Goal: Transaction & Acquisition: Book appointment/travel/reservation

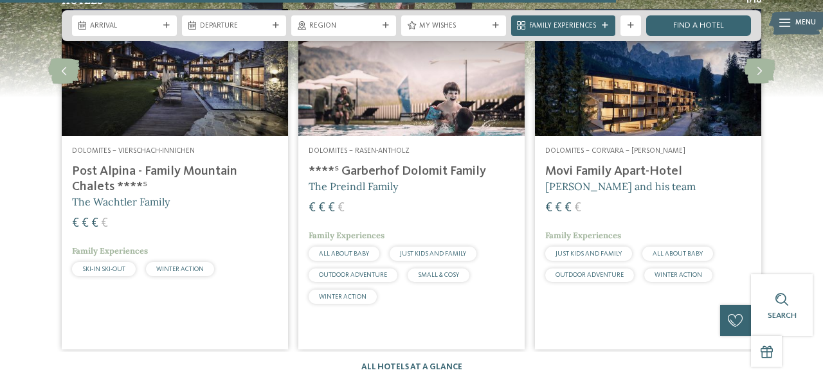
scroll to position [1614, 0]
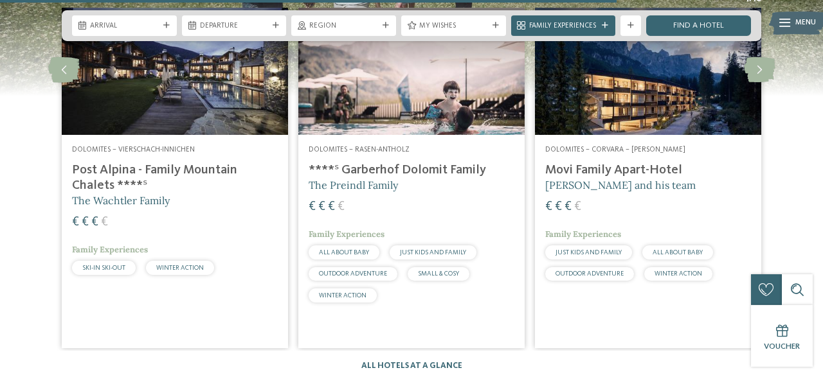
click at [372, 169] on h4 "****ˢ Garberhof Dolomit Family" at bounding box center [412, 170] width 206 height 15
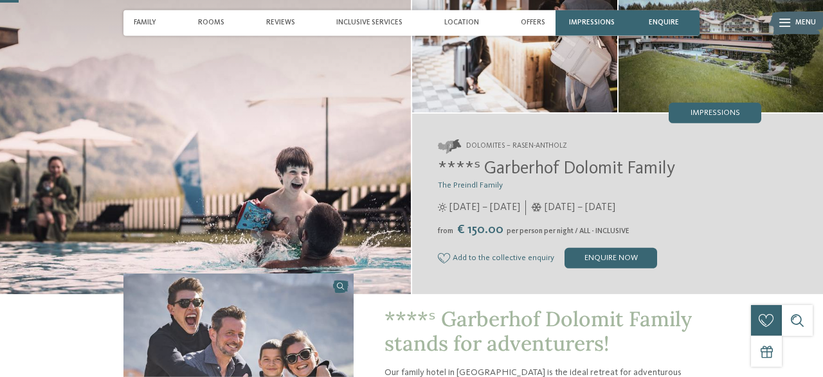
scroll to position [94, 0]
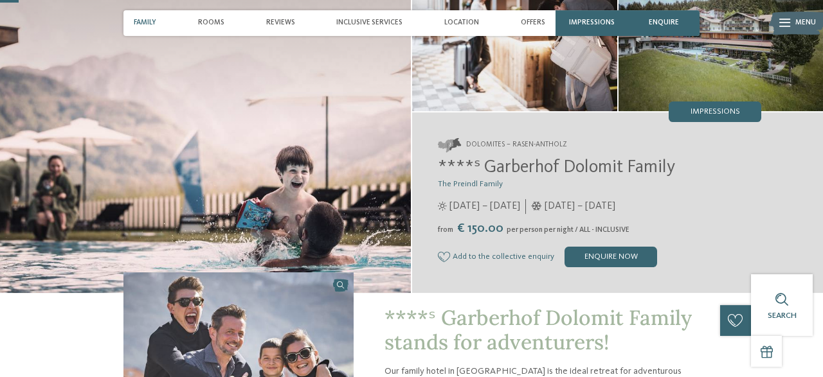
click at [146, 23] on span "Family" at bounding box center [145, 23] width 23 height 8
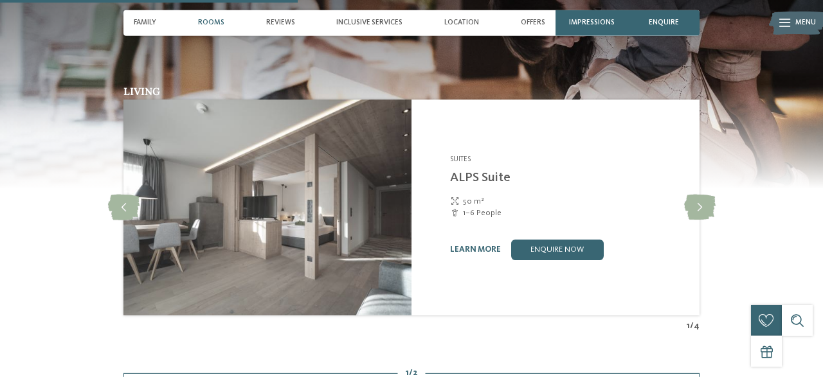
scroll to position [1480, 0]
click at [704, 197] on icon at bounding box center [700, 208] width 32 height 26
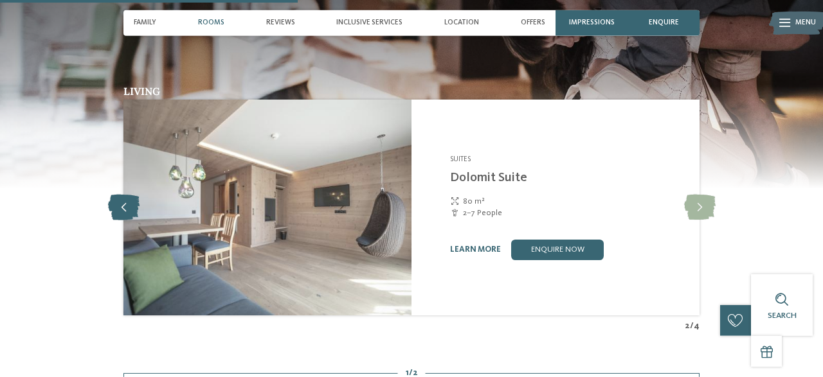
click at [121, 195] on icon at bounding box center [124, 208] width 32 height 26
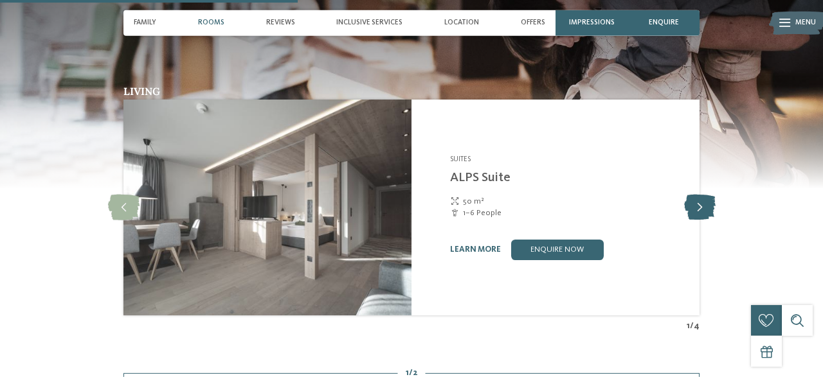
click at [690, 197] on icon at bounding box center [700, 208] width 32 height 26
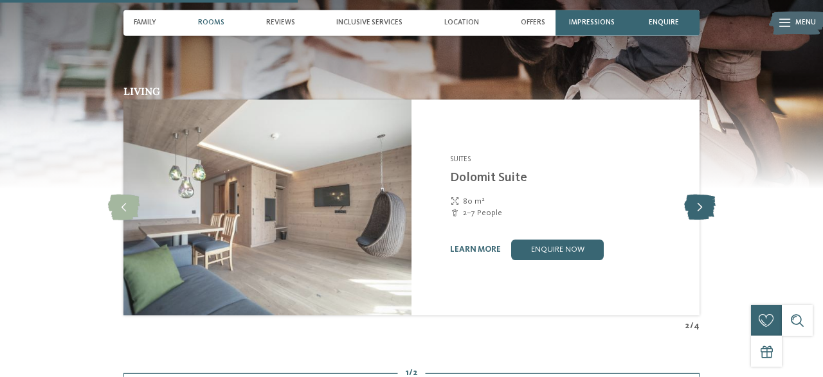
click at [690, 197] on icon at bounding box center [700, 208] width 32 height 26
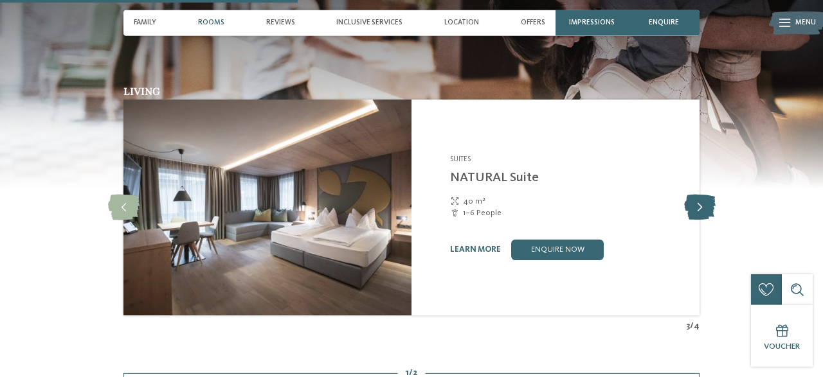
click at [695, 203] on icon at bounding box center [700, 208] width 32 height 26
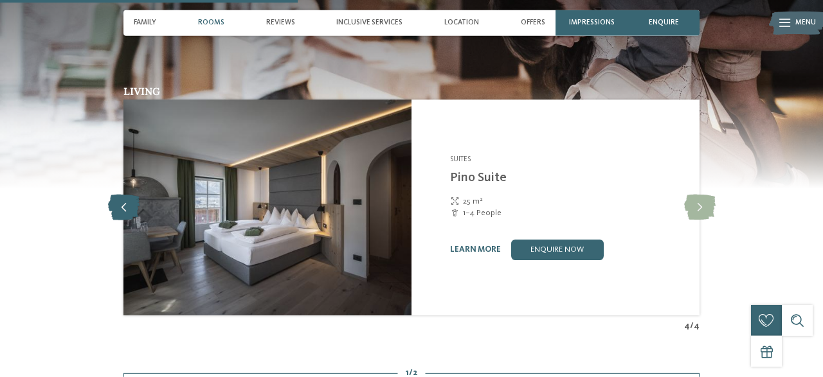
click at [127, 209] on icon at bounding box center [124, 208] width 32 height 26
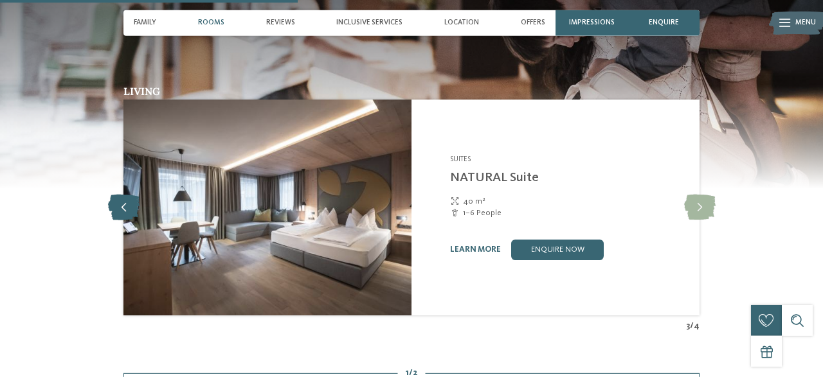
click at [127, 209] on icon at bounding box center [124, 208] width 32 height 26
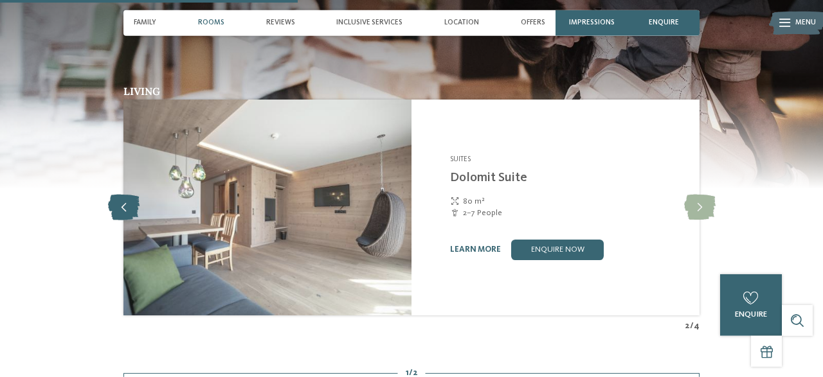
click at [127, 209] on icon at bounding box center [124, 208] width 32 height 26
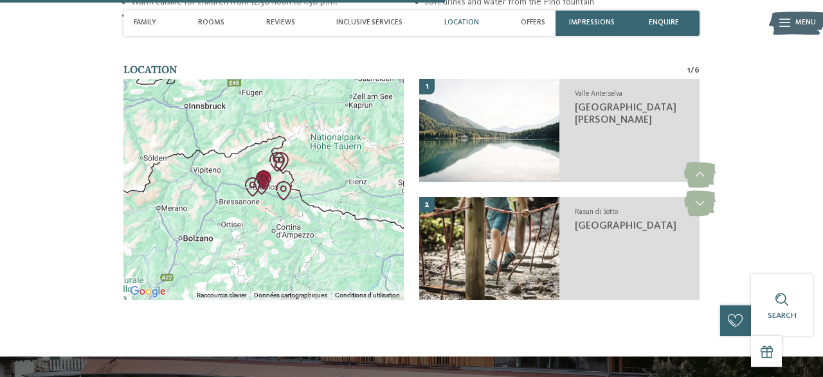
scroll to position [2215, 0]
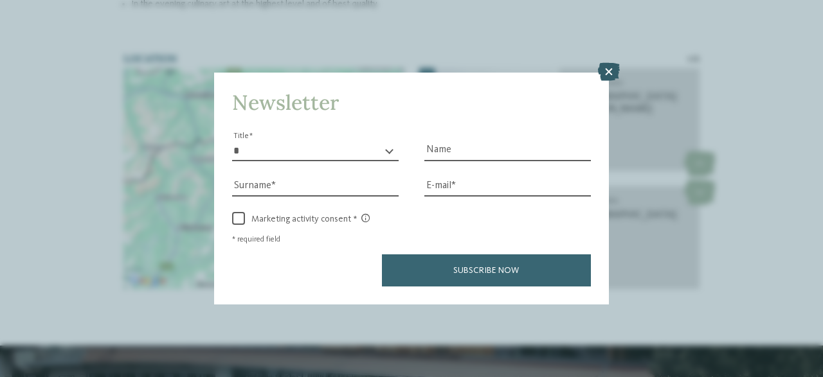
click at [610, 70] on icon at bounding box center [609, 72] width 22 height 18
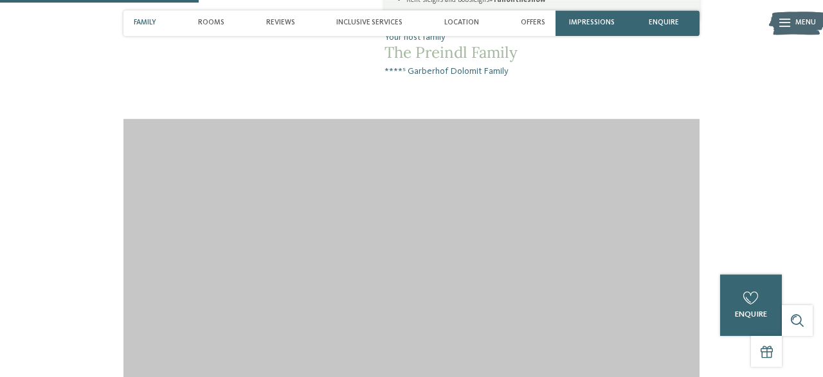
scroll to position [968, 0]
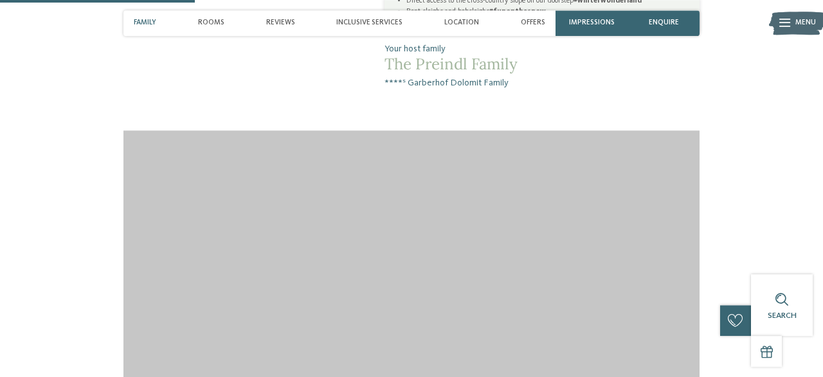
click at [144, 23] on span "Family" at bounding box center [145, 23] width 23 height 8
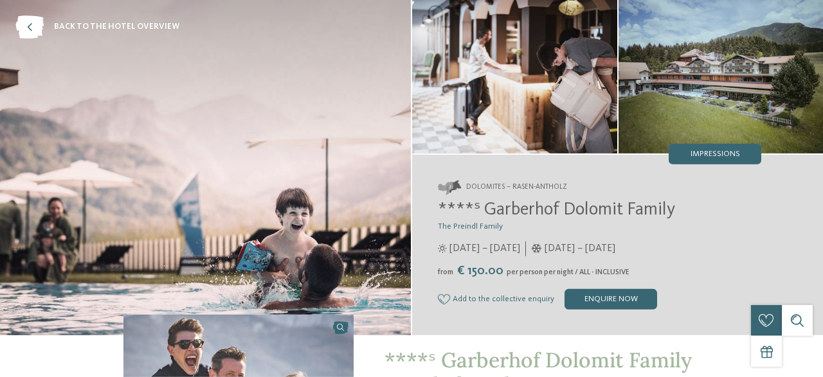
scroll to position [0, 0]
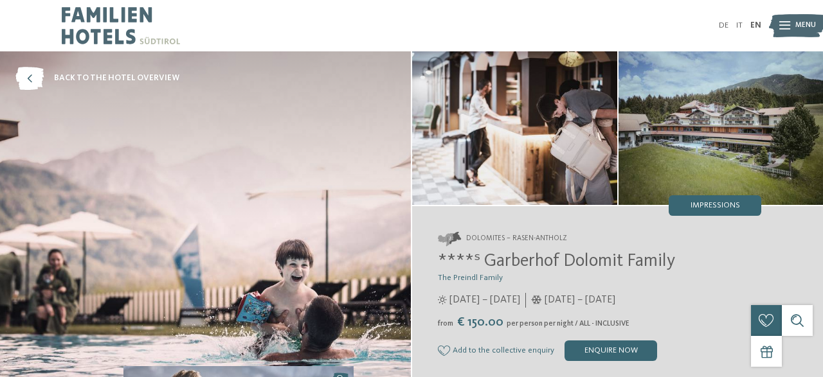
click at [776, 24] on img at bounding box center [797, 26] width 57 height 28
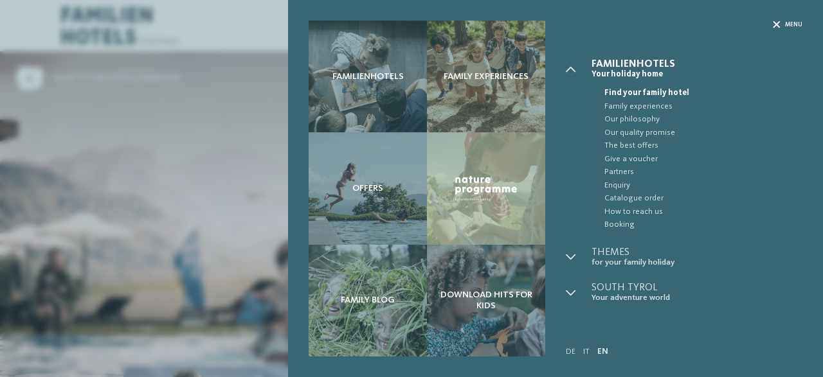
click at [780, 24] on div "Menu" at bounding box center [788, 25] width 30 height 8
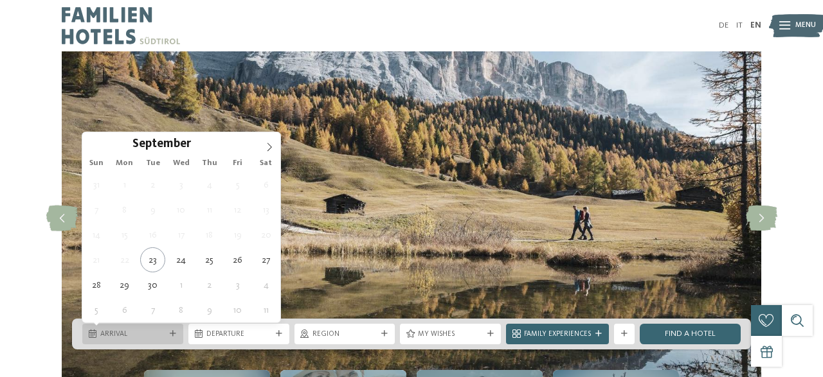
click at [173, 336] on icon at bounding box center [173, 334] width 6 height 6
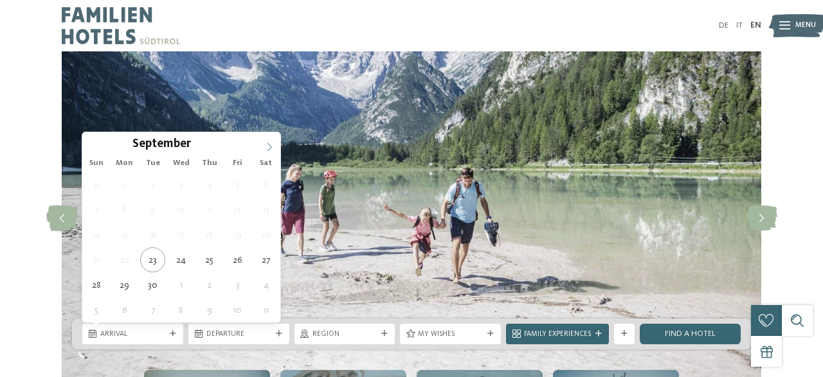
click at [271, 149] on icon at bounding box center [269, 147] width 9 height 9
type input "****"
click at [271, 149] on icon at bounding box center [269, 147] width 9 height 9
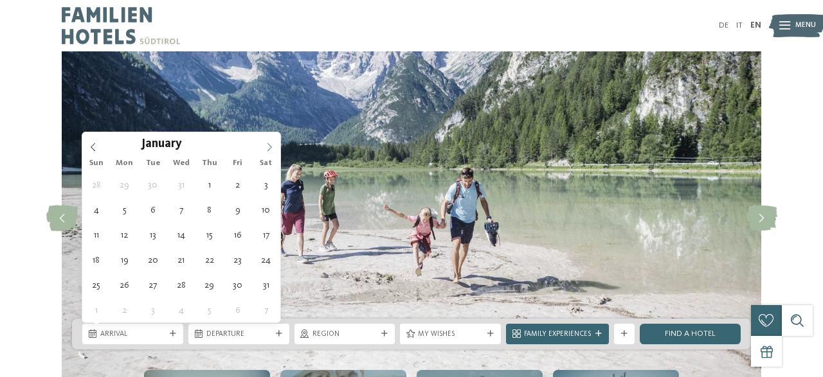
click at [271, 149] on icon at bounding box center [269, 147] width 9 height 9
type div "[DATE]"
type input "****"
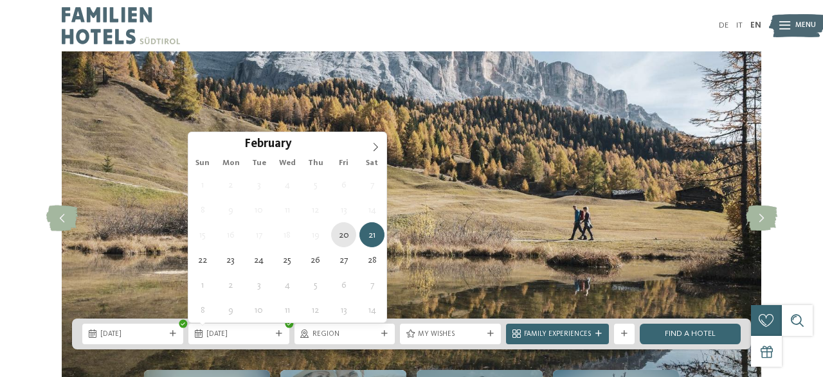
type div "[DATE]"
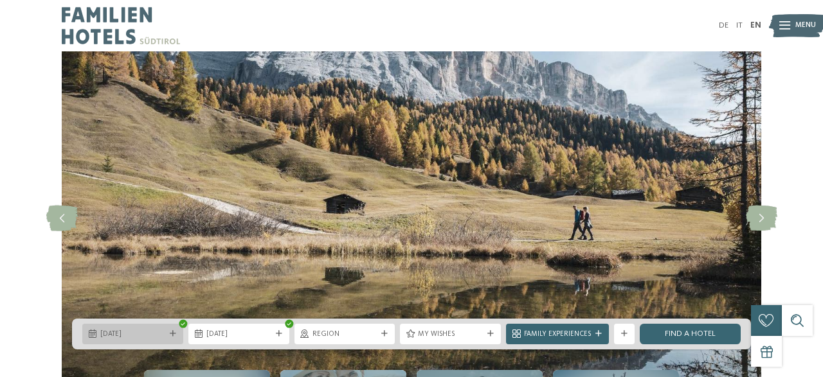
click at [163, 339] on span "20.02.2026" at bounding box center [132, 335] width 65 height 10
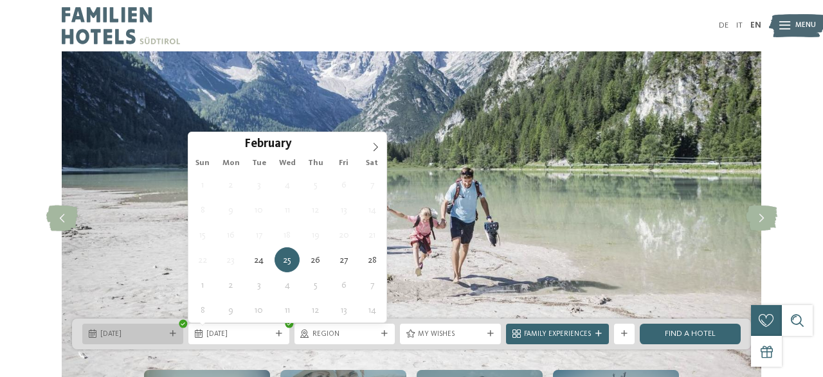
click at [128, 341] on div "24.02.2026" at bounding box center [132, 334] width 101 height 21
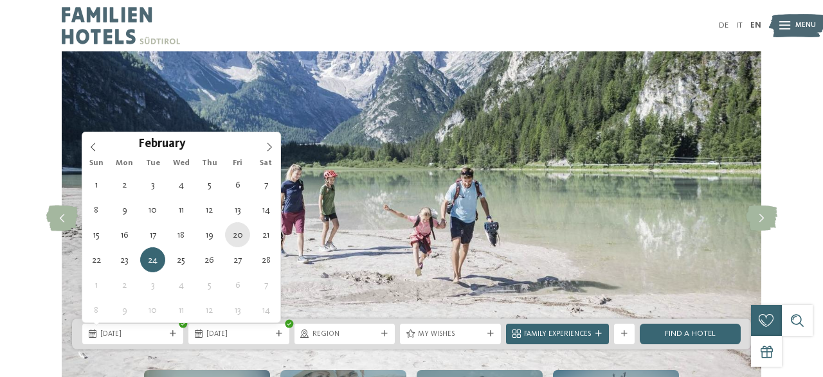
type div "[DATE]"
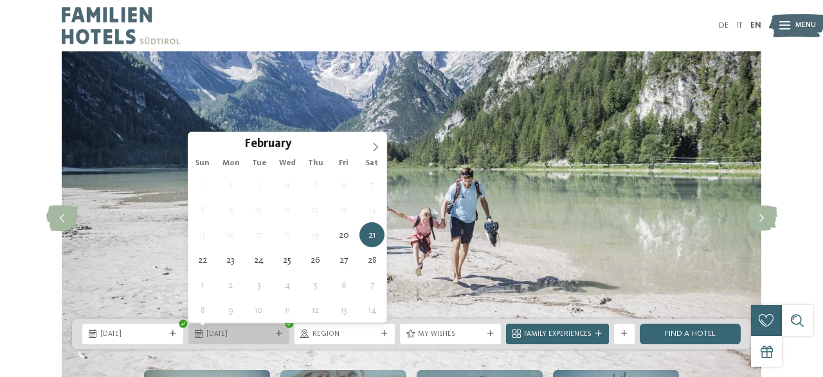
click at [251, 334] on span "21.02.2026" at bounding box center [238, 335] width 65 height 10
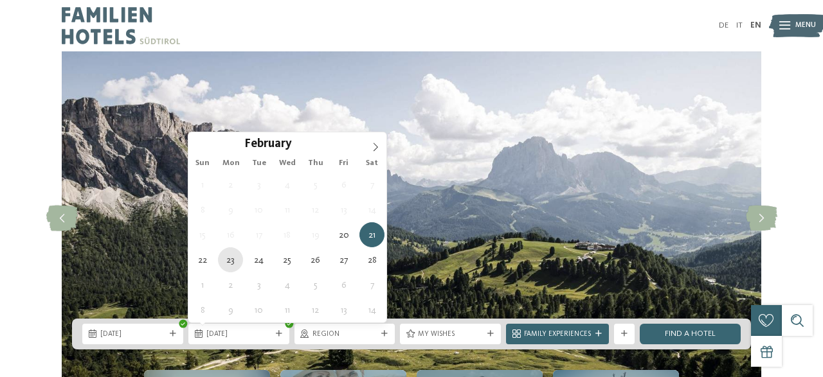
type div "[DATE]"
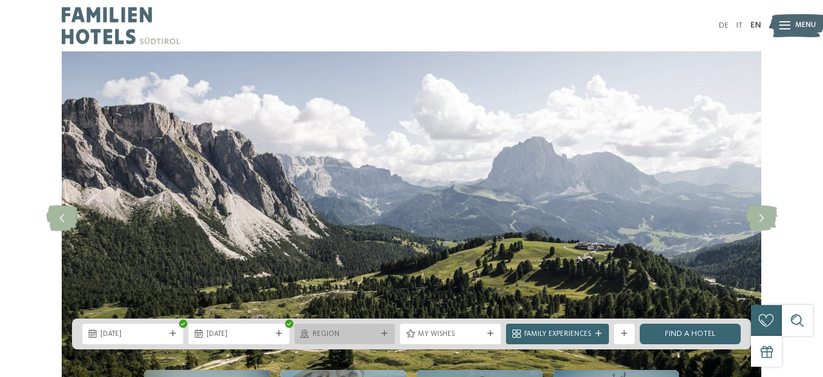
click at [361, 330] on span "Region" at bounding box center [344, 335] width 65 height 10
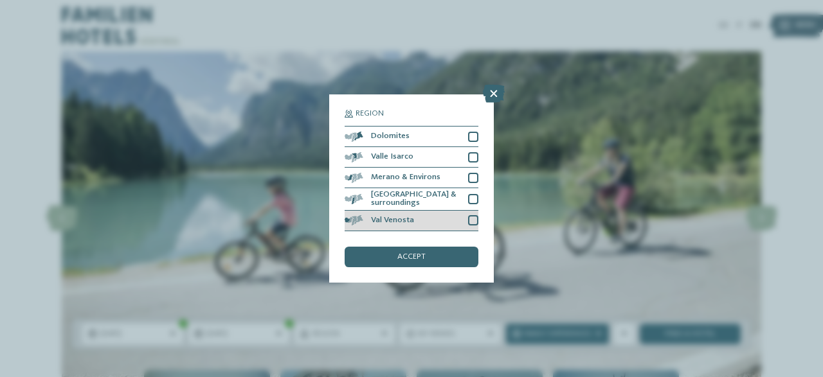
click at [471, 218] on div at bounding box center [473, 220] width 10 height 10
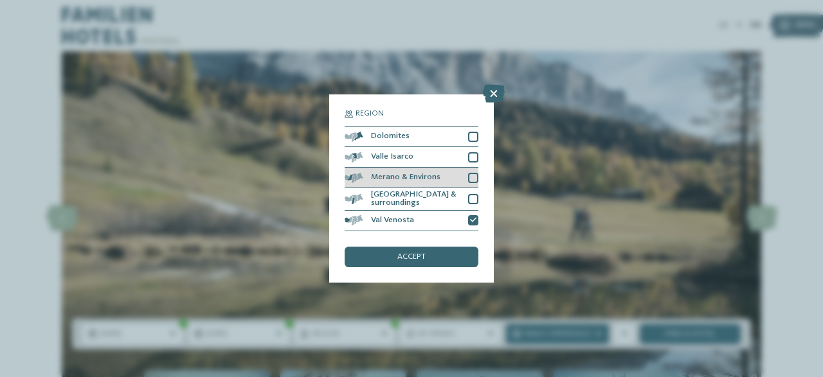
click at [473, 177] on div at bounding box center [473, 178] width 10 height 10
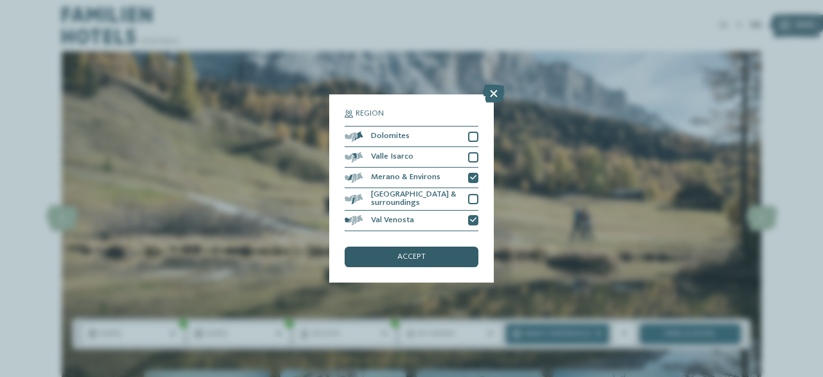
click at [431, 250] on div "accept" at bounding box center [412, 257] width 134 height 21
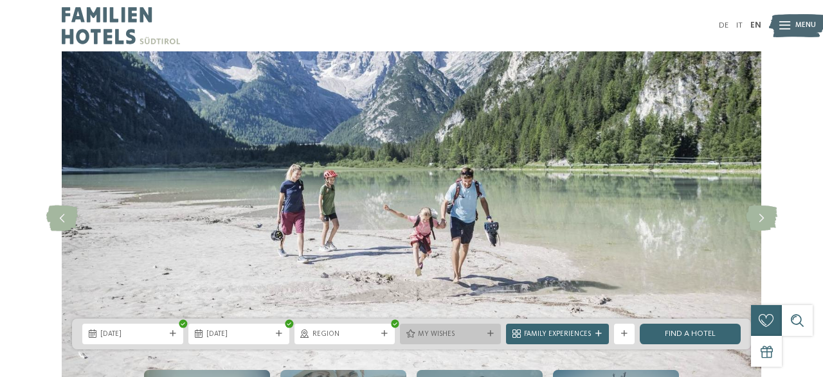
click at [490, 336] on icon at bounding box center [490, 334] width 6 height 6
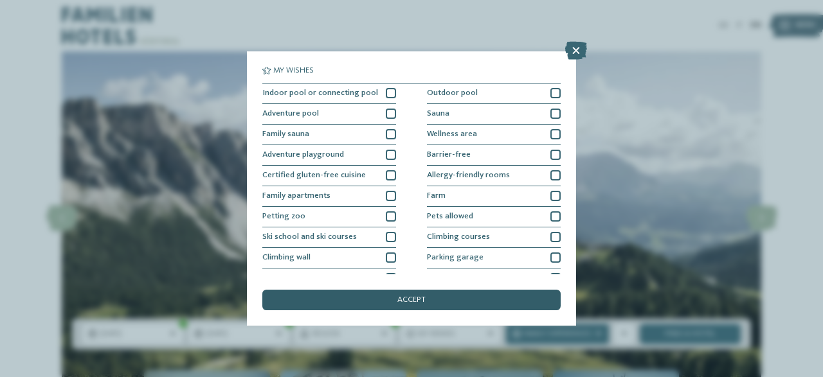
click at [361, 299] on div "accept" at bounding box center [411, 300] width 298 height 21
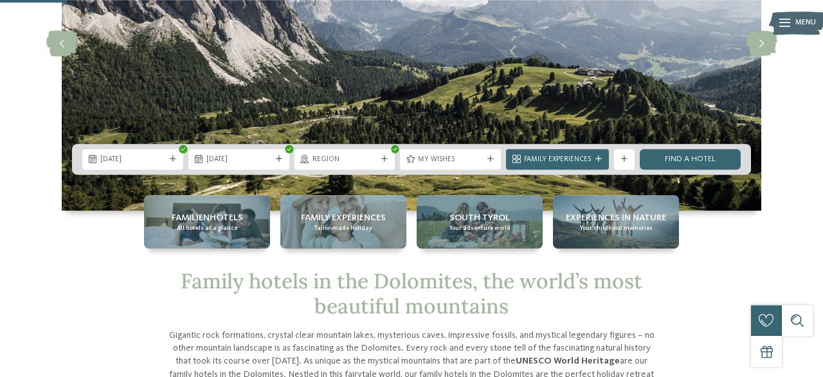
scroll to position [176, 0]
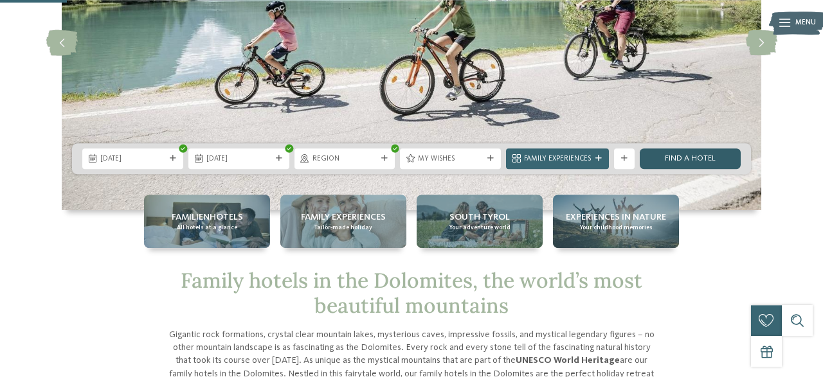
click at [664, 157] on link "Find a hotel" at bounding box center [690, 159] width 101 height 21
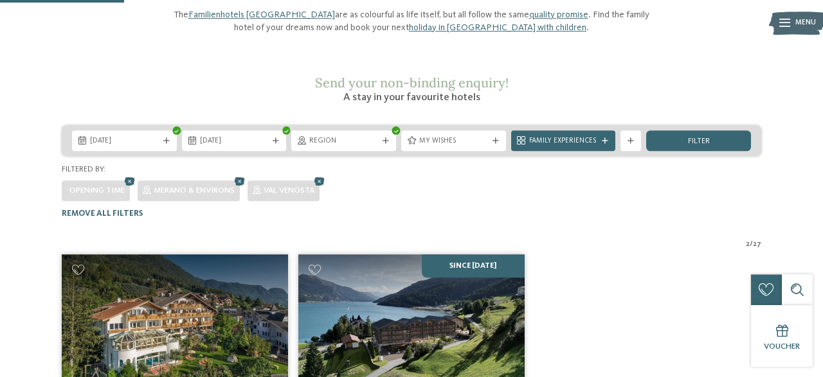
scroll to position [138, 0]
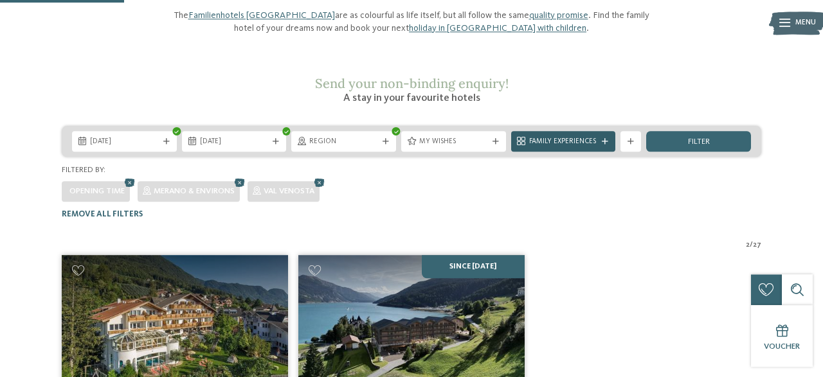
click at [602, 139] on div at bounding box center [605, 142] width 10 height 6
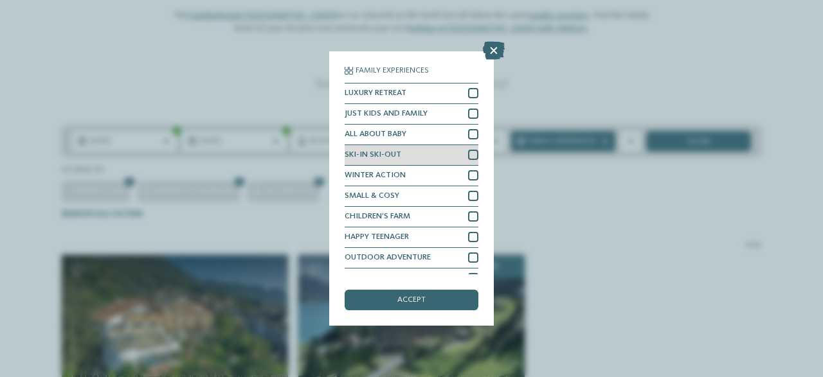
scroll to position [14, 0]
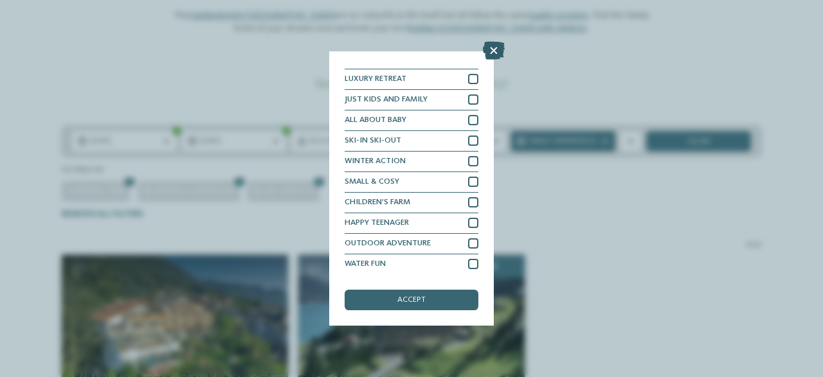
click at [500, 47] on icon at bounding box center [494, 51] width 22 height 18
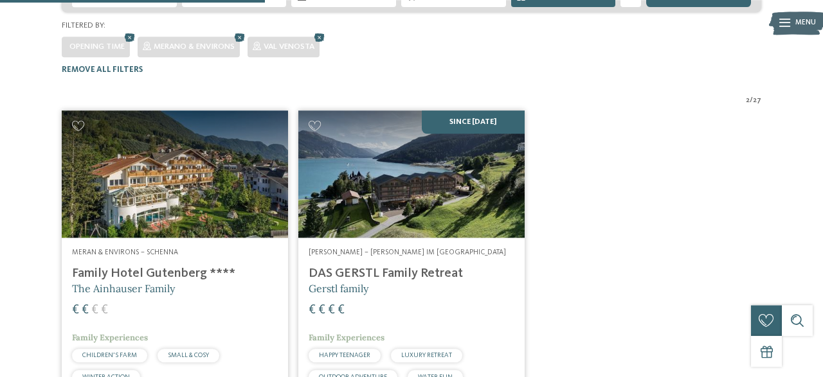
scroll to position [300, 0]
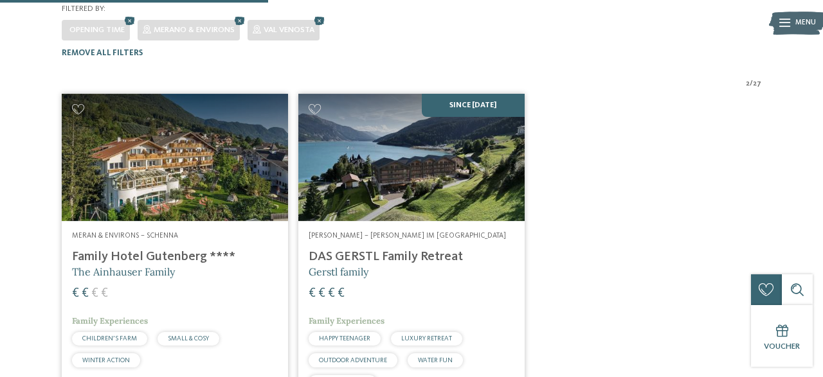
click at [403, 185] on img at bounding box center [411, 157] width 226 height 127
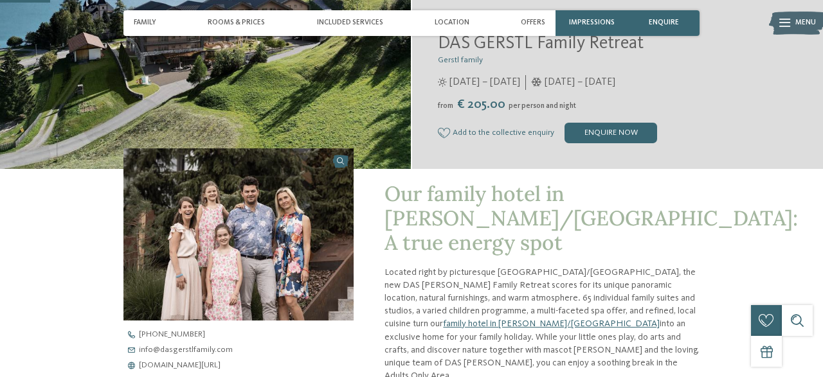
scroll to position [219, 0]
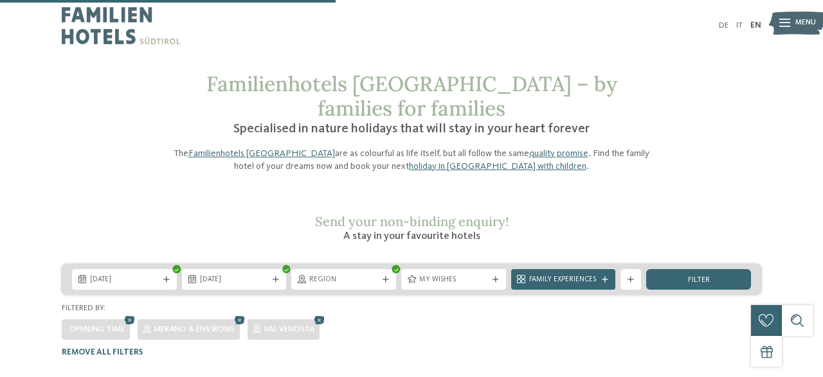
scroll to position [375, 0]
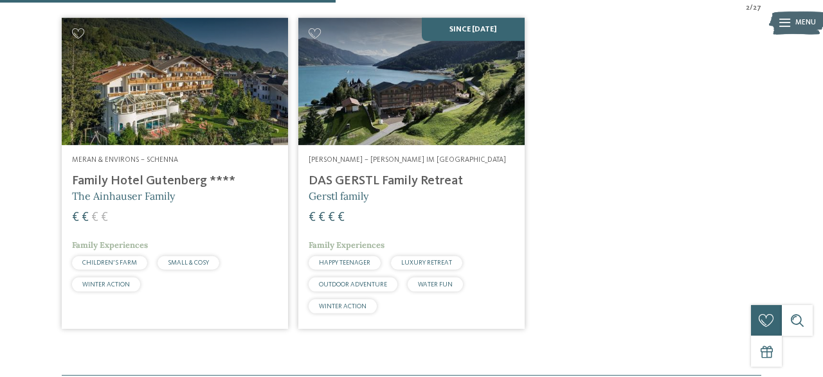
click at [147, 97] on img at bounding box center [175, 81] width 226 height 127
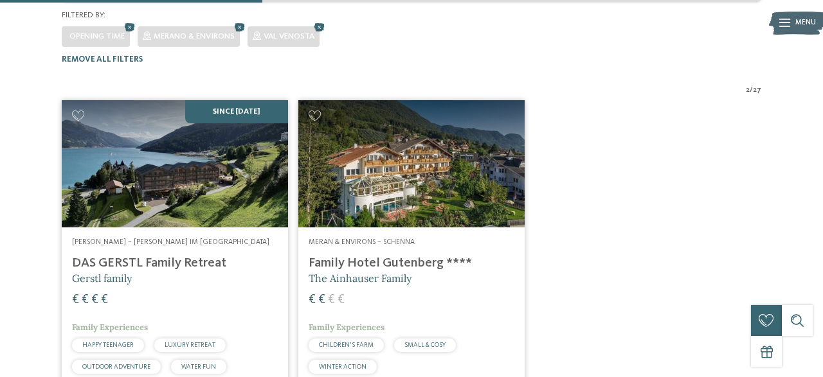
scroll to position [293, 0]
click at [372, 231] on div "Meran & Environs – Schenna Family Hotel Gutenberg **** The Ainhauser Family € €…" at bounding box center [411, 309] width 226 height 162
click at [205, 199] on img at bounding box center [175, 163] width 226 height 127
click at [391, 197] on img at bounding box center [411, 163] width 226 height 127
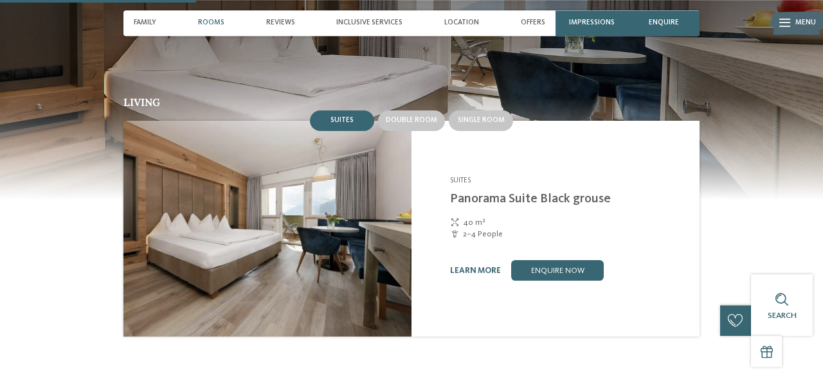
scroll to position [826, 0]
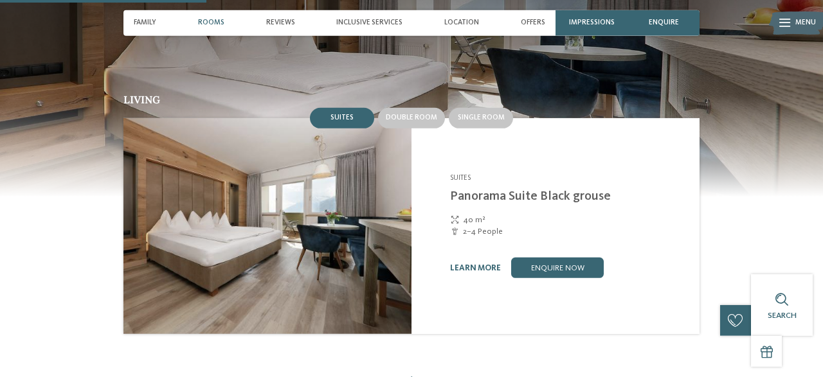
click at [55, 131] on img at bounding box center [411, 94] width 823 height 206
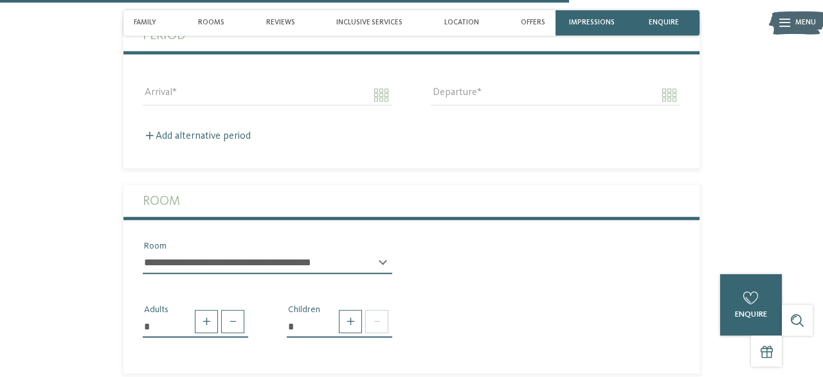
scroll to position [2353, 0]
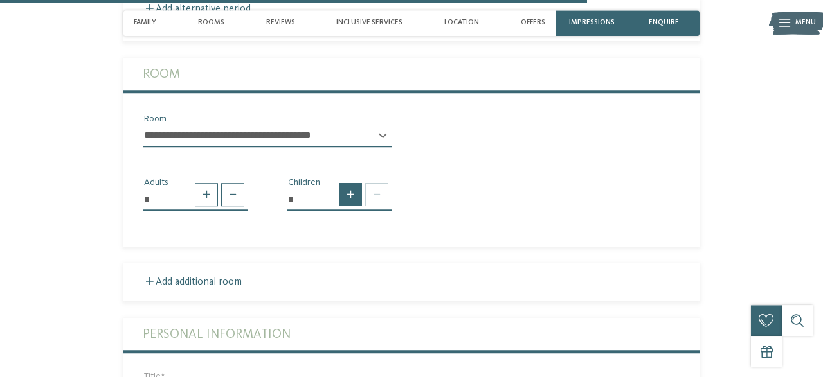
click at [341, 188] on span at bounding box center [350, 194] width 23 height 23
type input "*"
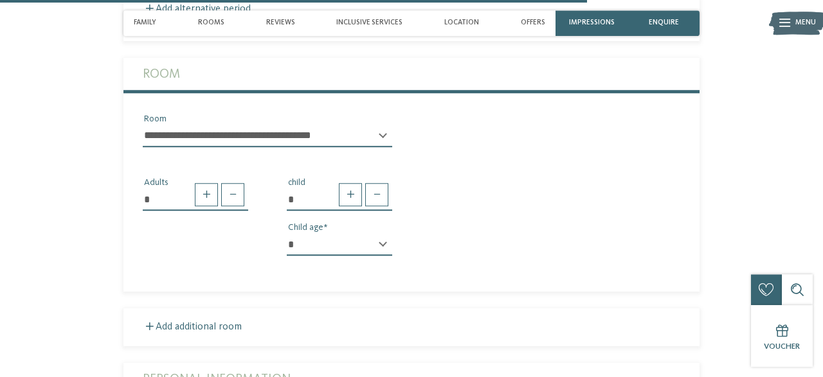
click at [287, 234] on select "* * * * * * * * * * * ** ** ** ** ** ** ** **" at bounding box center [339, 245] width 105 height 22
select select "*"
click option "*" at bounding box center [0, 0] width 0 height 0
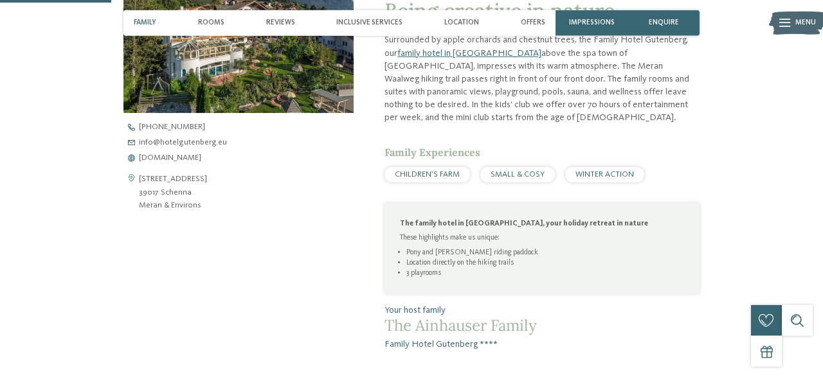
scroll to position [451, 0]
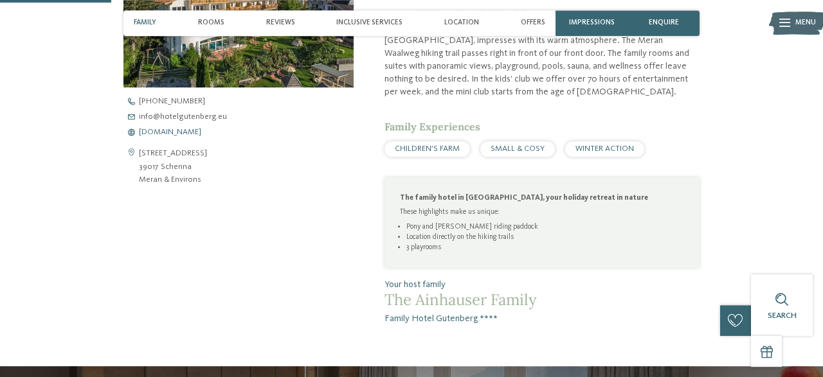
click at [169, 134] on span "[DOMAIN_NAME]" at bounding box center [170, 133] width 62 height 8
